Goal: Navigation & Orientation: Find specific page/section

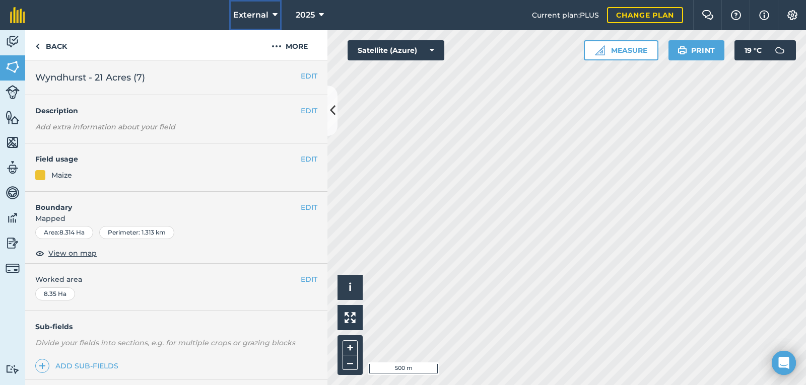
click at [272, 13] on icon at bounding box center [274, 15] width 5 height 12
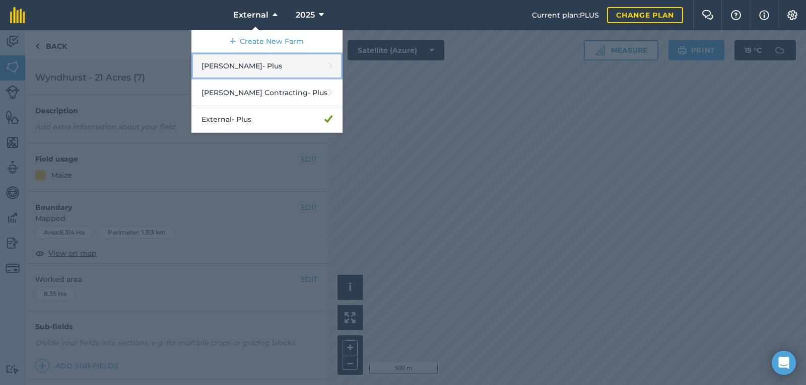
click at [263, 69] on link "[PERSON_NAME] - Plus" at bounding box center [266, 66] width 151 height 27
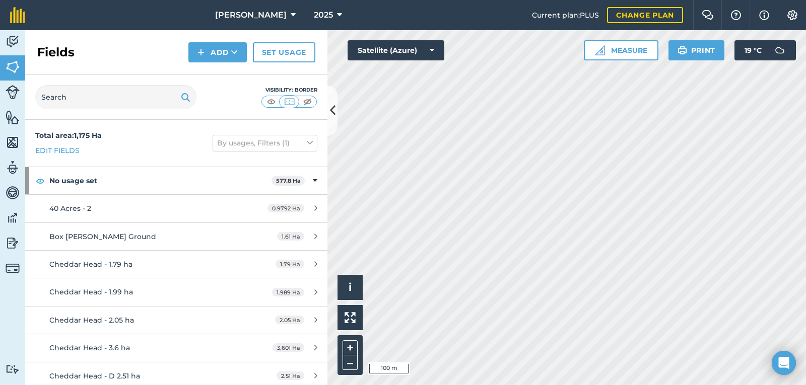
click at [312, 124] on div "Activity Fields Livestock Features Maps Team Vehicles Data Reporting Billing Tu…" at bounding box center [403, 207] width 806 height 355
click at [669, 385] on html "[PERSON_NAME] 2025 Current plan : PLUS Change plan Farm Chat Help Info Settings…" at bounding box center [403, 192] width 806 height 385
